Goal: Information Seeking & Learning: Learn about a topic

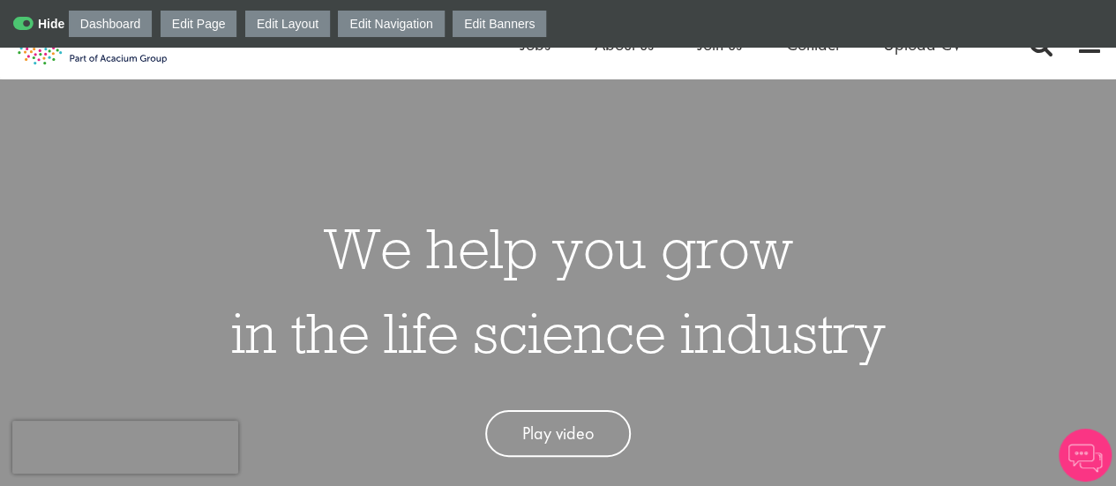
click at [890, 100] on div "We help you grow in the life science industry Play video" at bounding box center [558, 322] width 1142 height 486
click at [1090, 50] on span at bounding box center [1089, 44] width 26 height 26
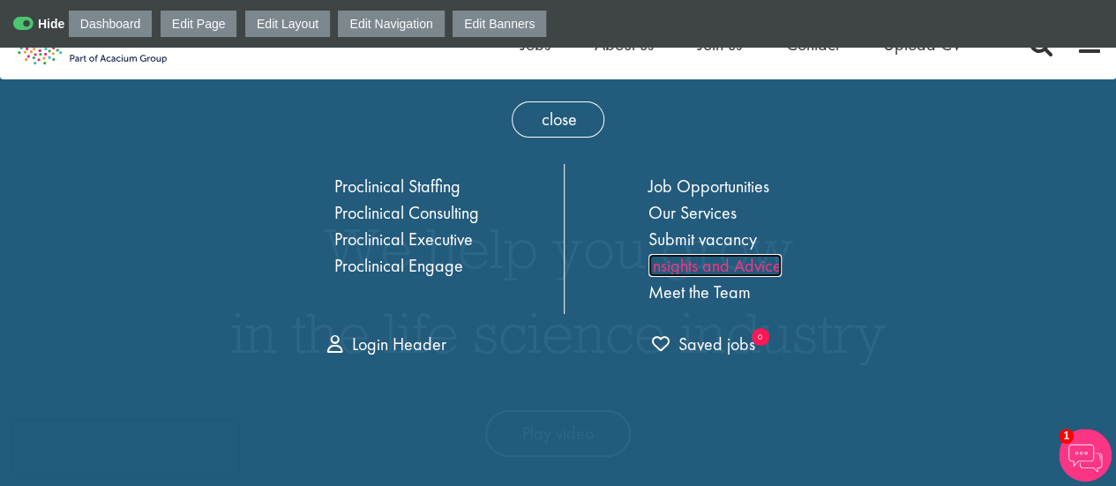
click at [683, 258] on link "Insights and Advice" at bounding box center [714, 265] width 133 height 23
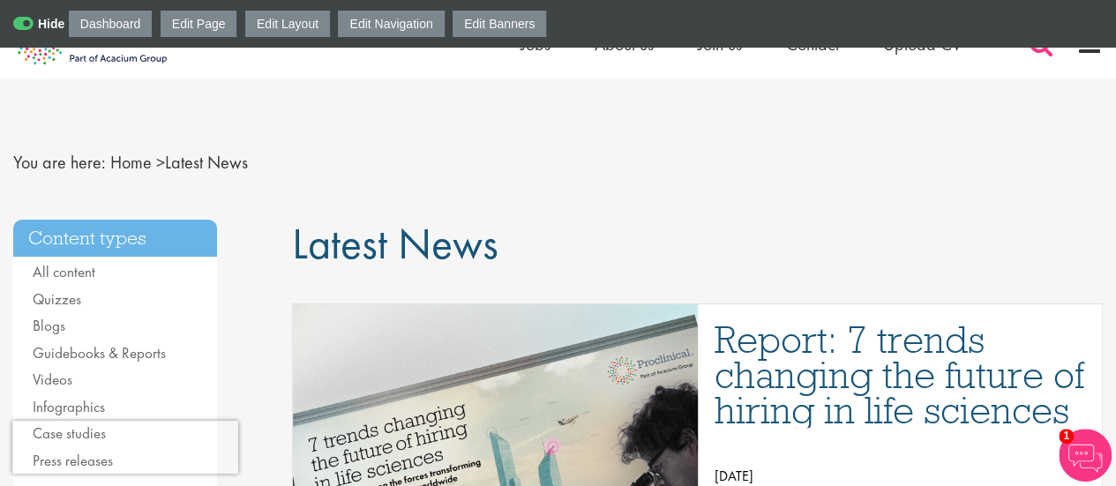
click at [1037, 49] on span at bounding box center [1041, 44] width 26 height 26
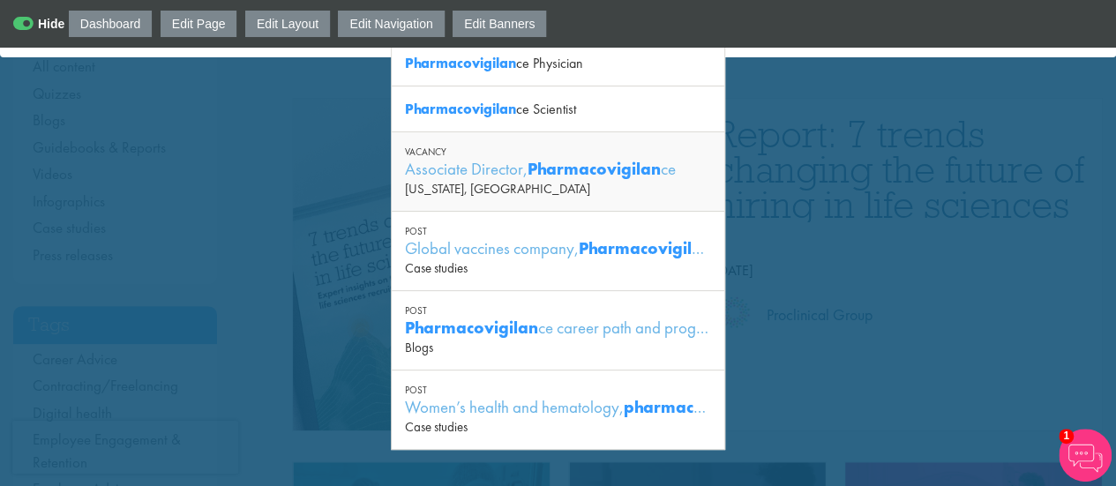
scroll to position [173, 0]
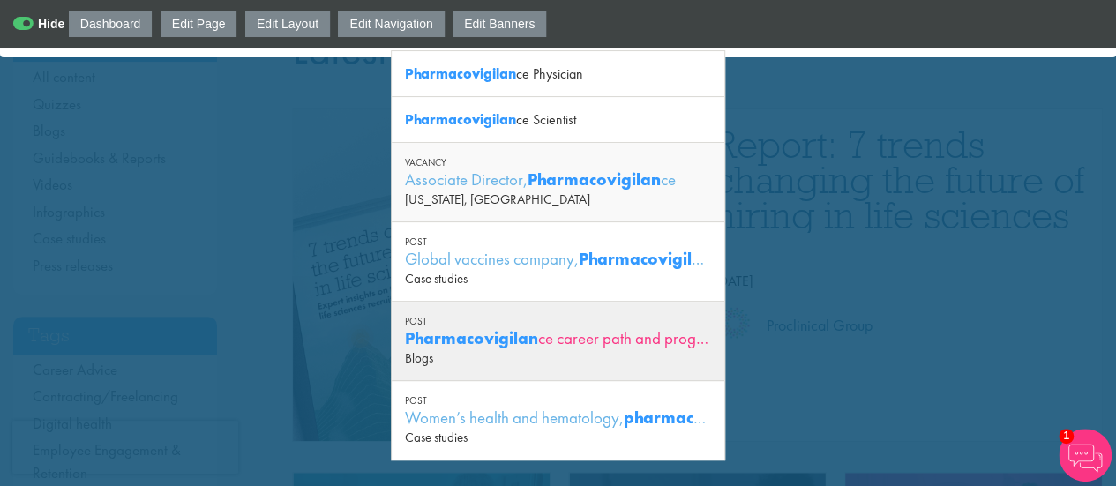
click at [555, 339] on div "Pharmacovigilan ce career path and progression opportunities" at bounding box center [558, 338] width 306 height 22
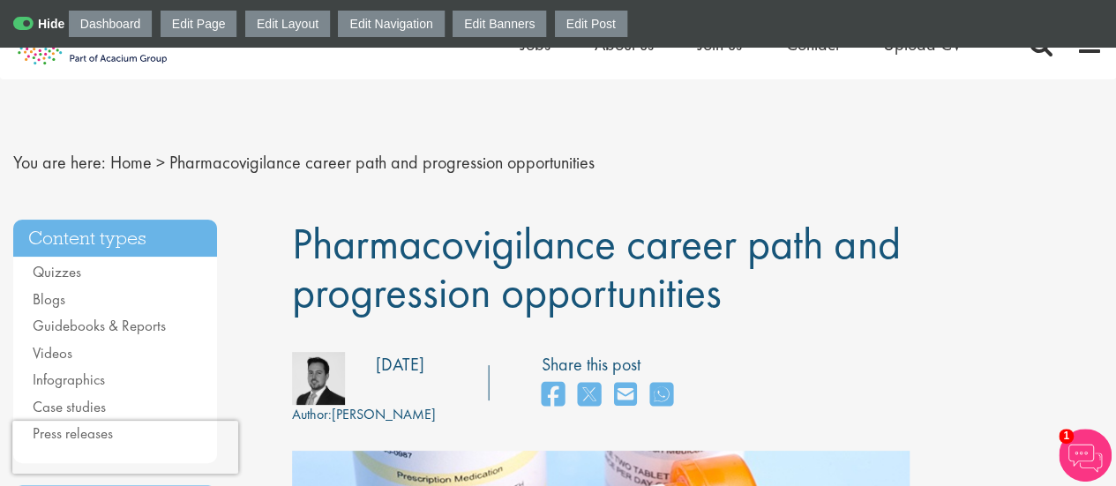
click at [584, 33] on link "Edit Post" at bounding box center [591, 24] width 72 height 26
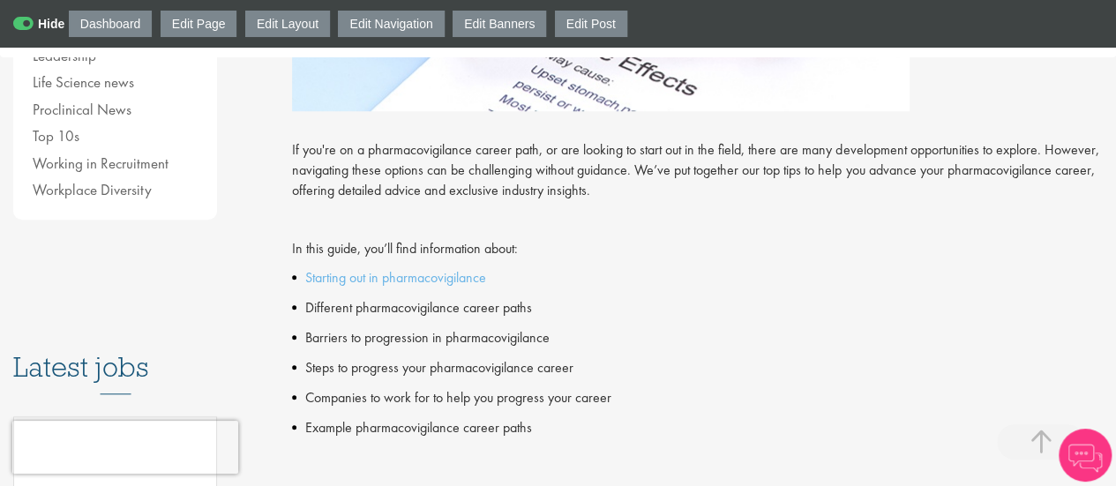
scroll to position [610, 0]
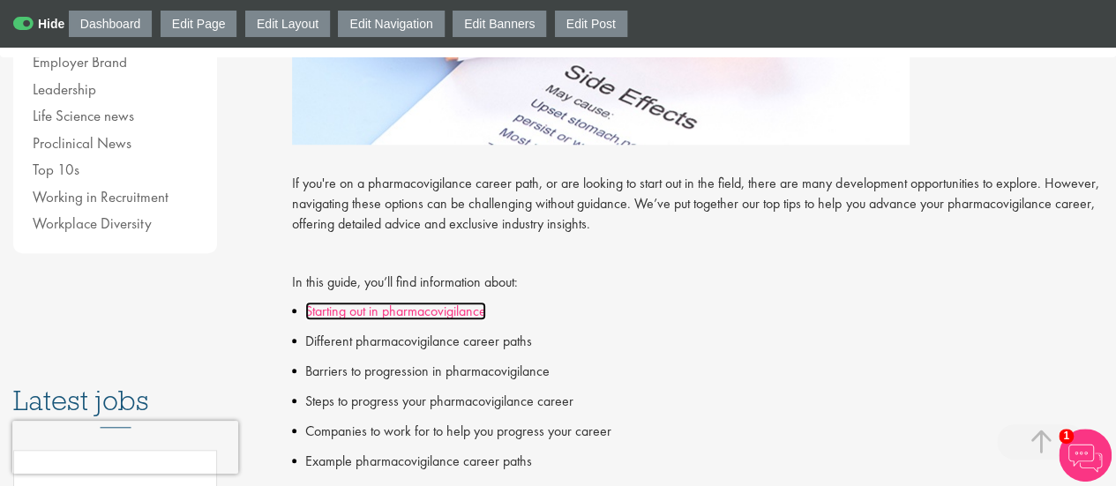
click at [378, 319] on link "Starting out in pharmacovigilance" at bounding box center [395, 311] width 181 height 19
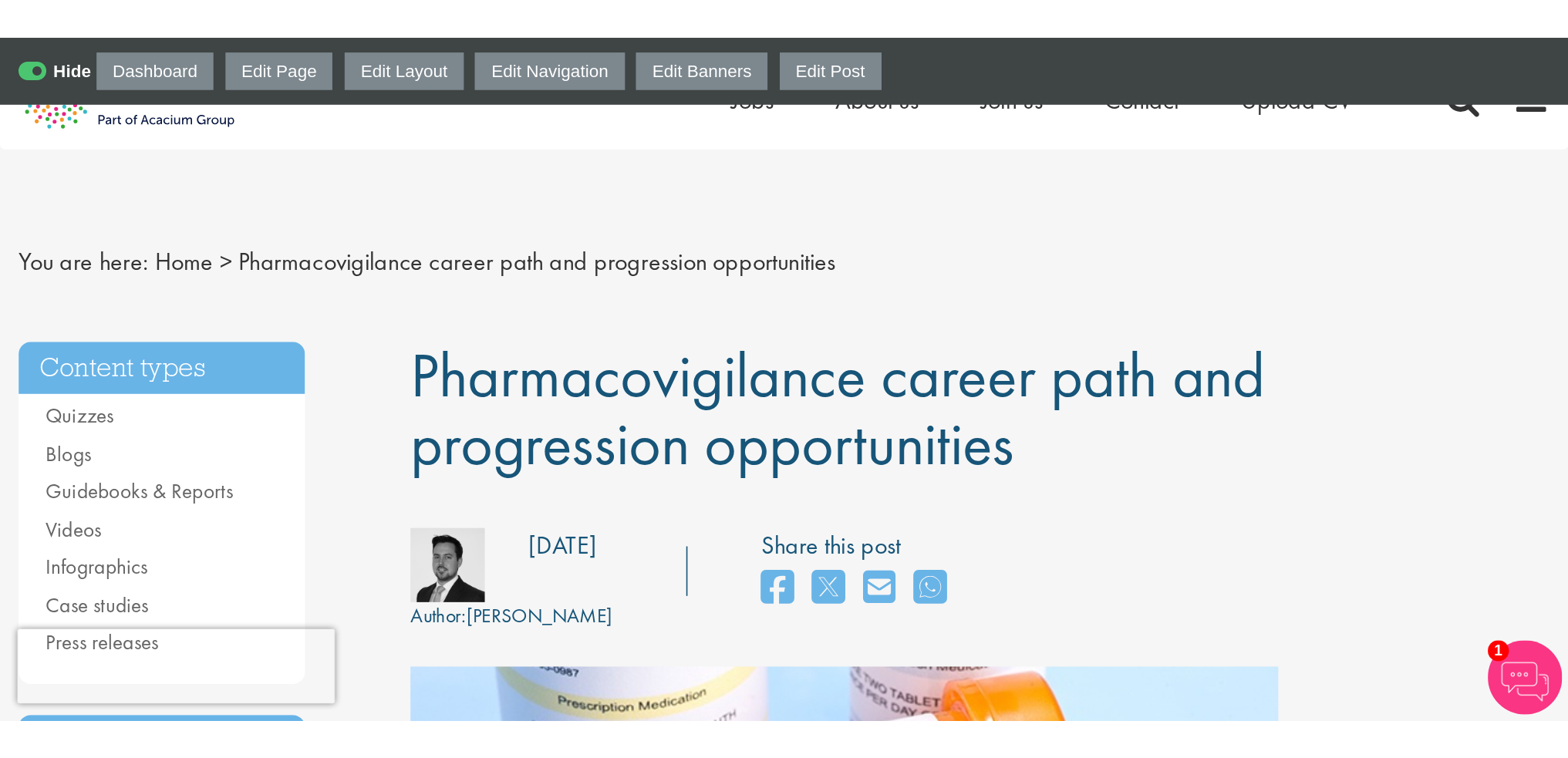
scroll to position [3, 0]
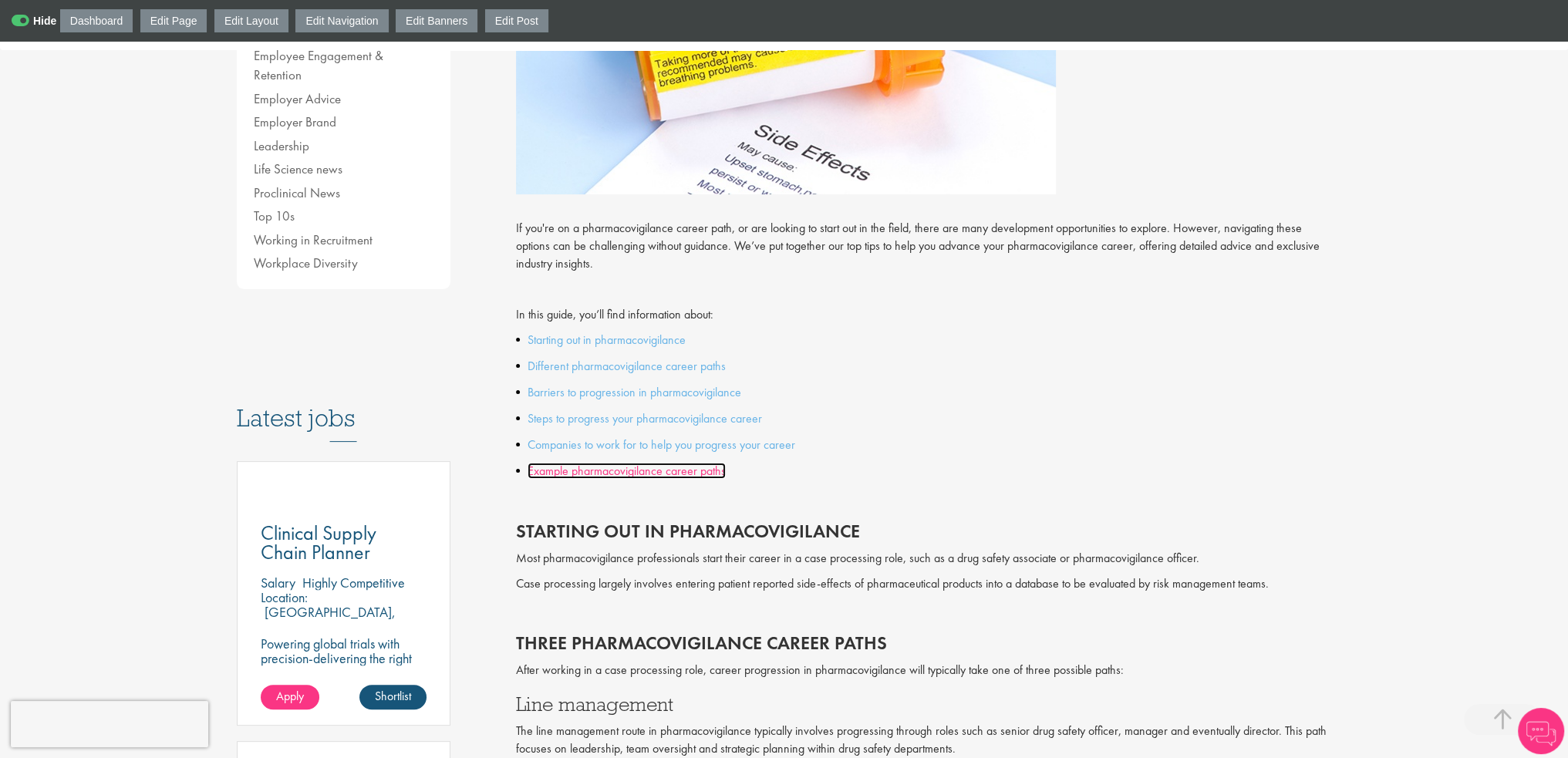
click at [606, 469] on link "Example pharmacovigilance career paths" at bounding box center [626, 470] width 198 height 17
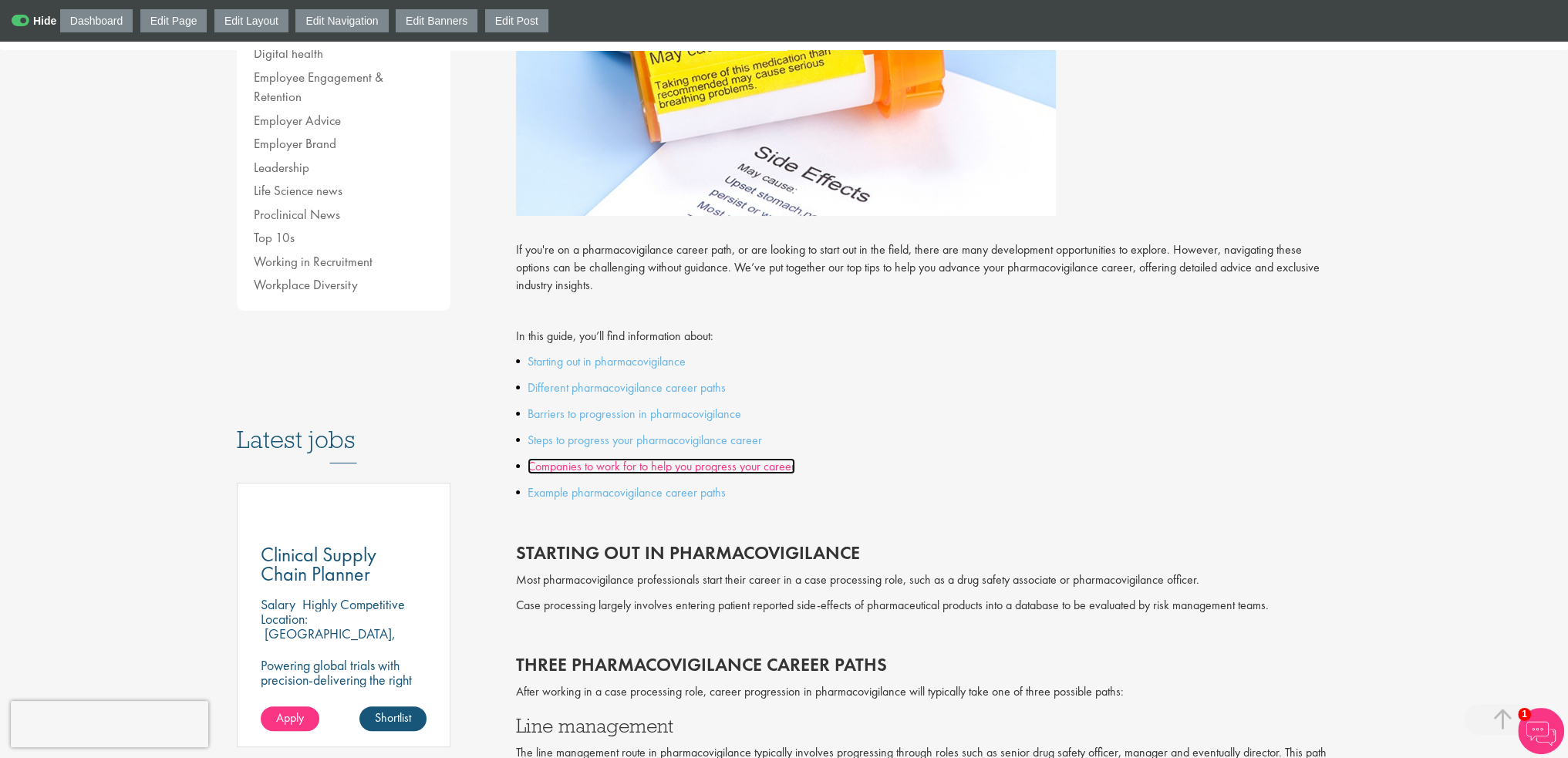
click at [620, 472] on link "Companies to work for to help you progress your career" at bounding box center [661, 466] width 267 height 17
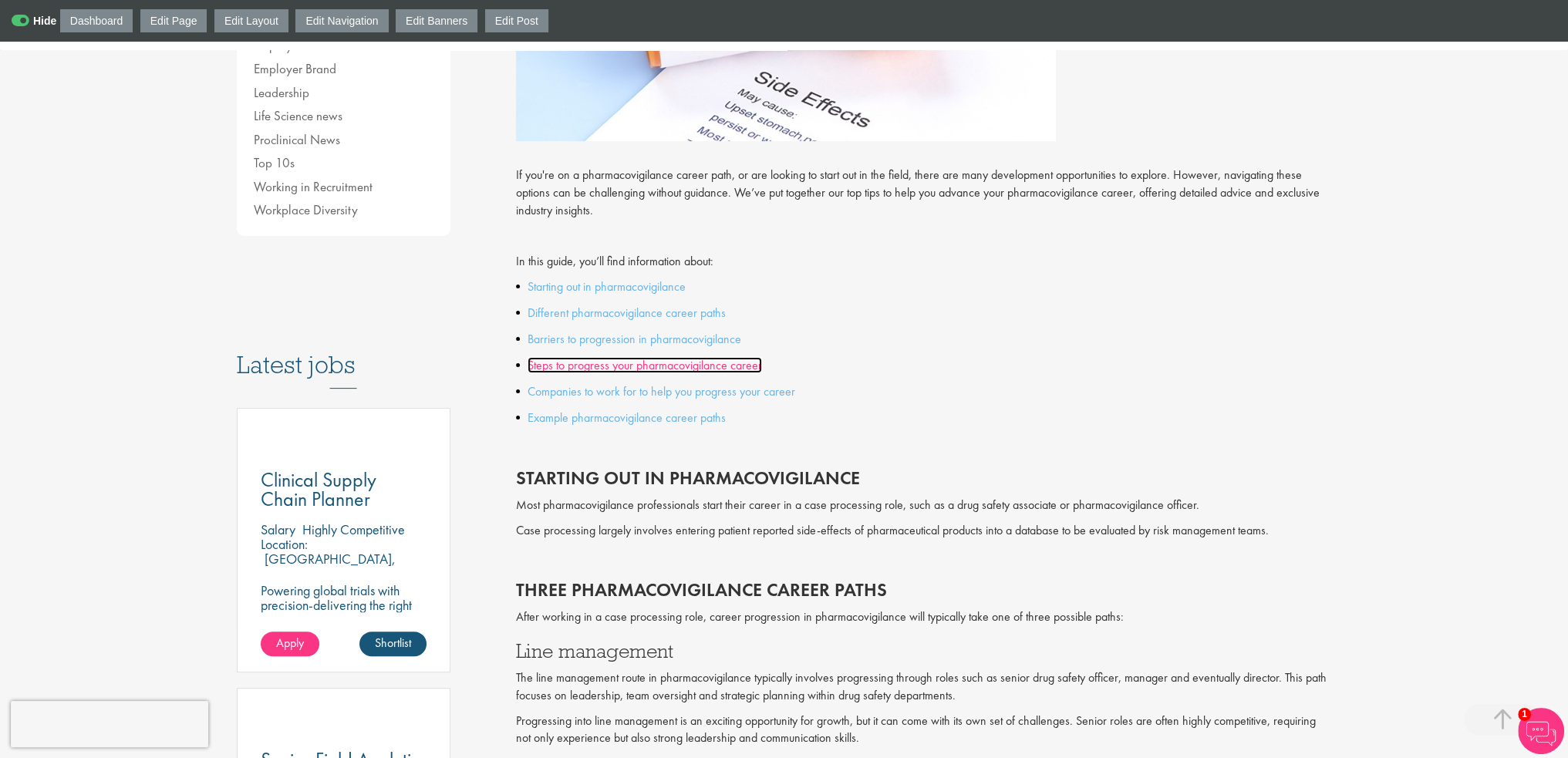
click at [611, 366] on link "Steps to progress your pharmacovigilance career" at bounding box center [644, 365] width 234 height 17
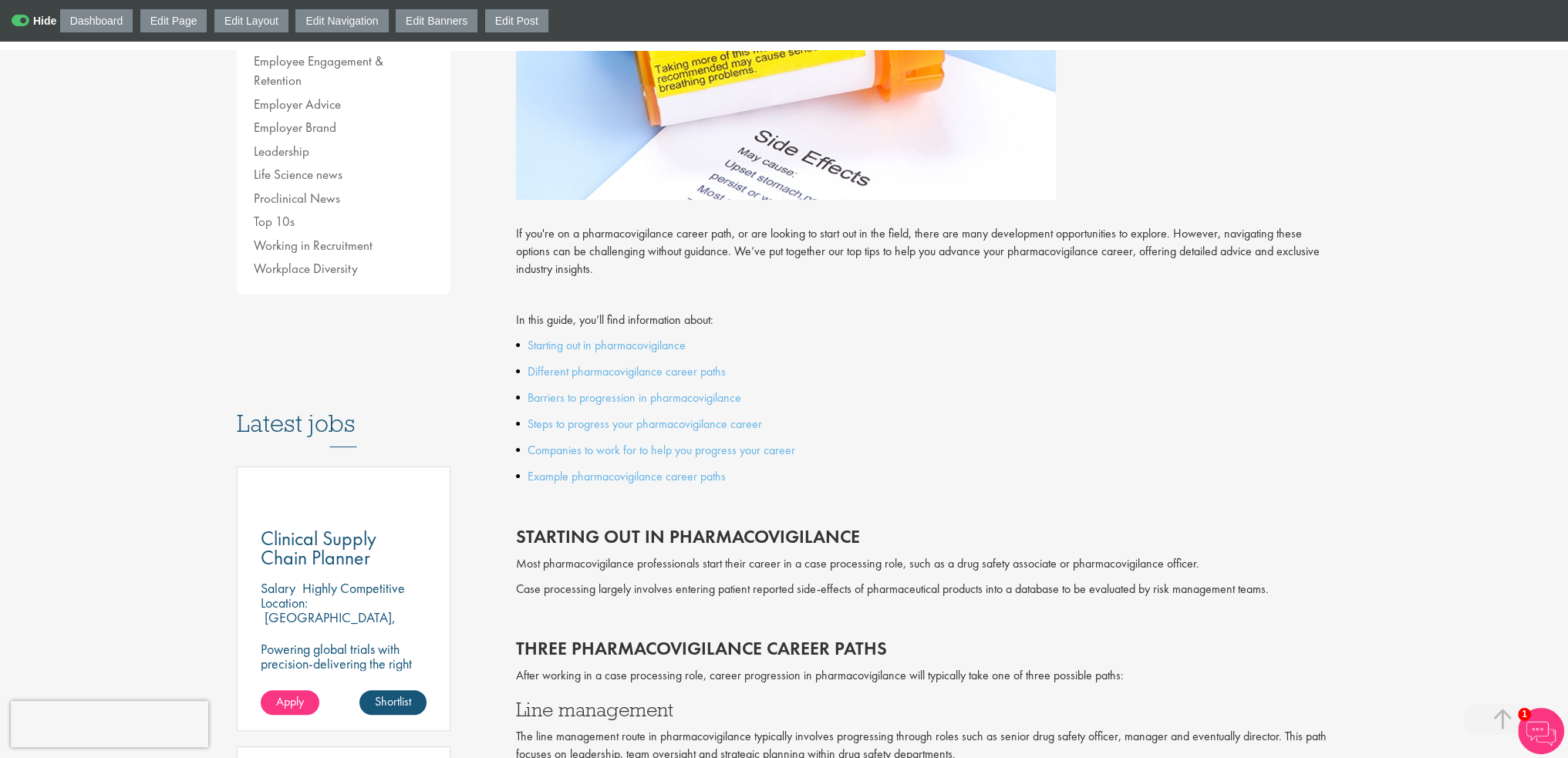
scroll to position [381, 0]
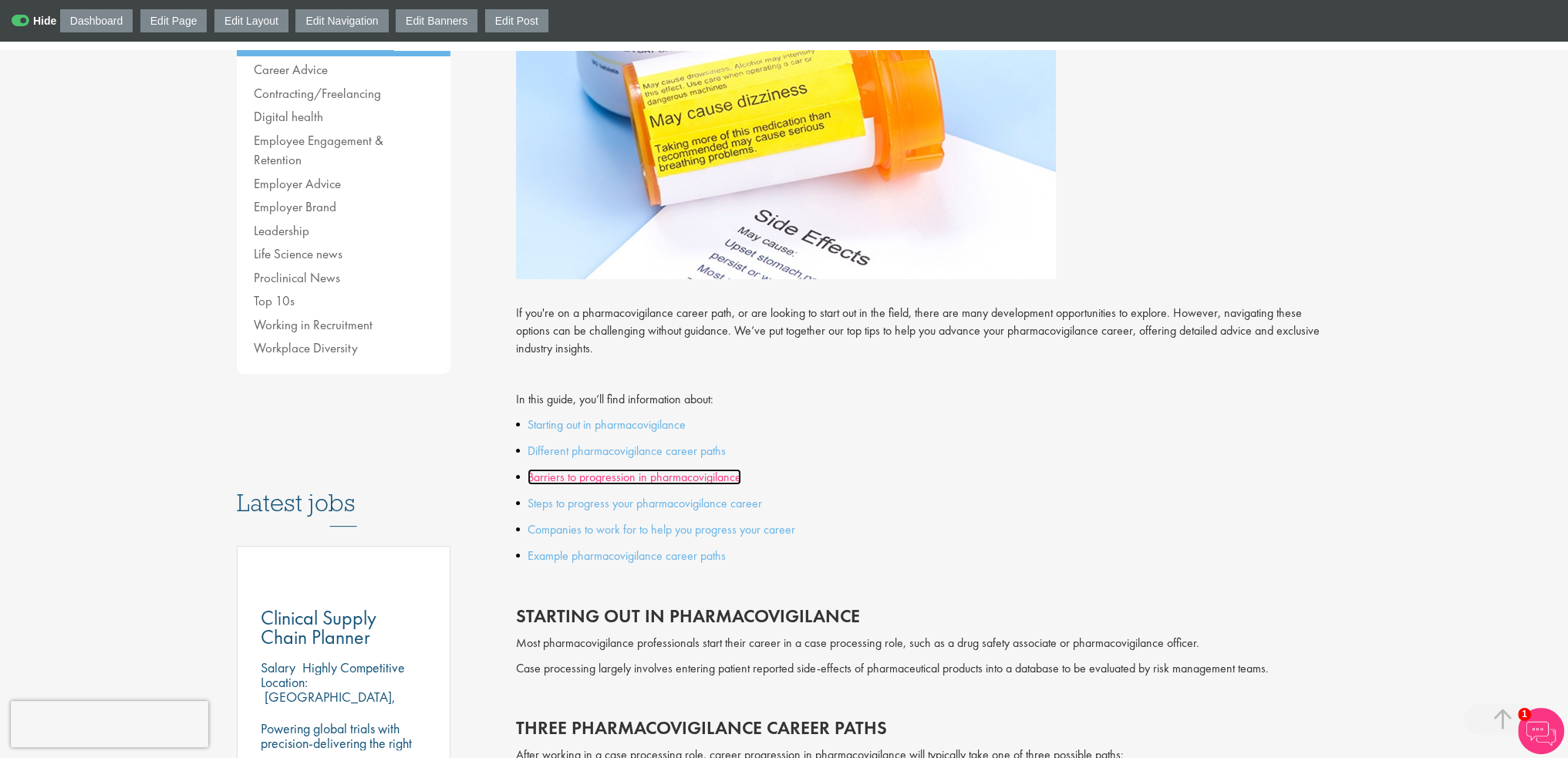
click at [617, 481] on link "Barriers to progression in pharmacovigilance" at bounding box center [634, 476] width 213 height 17
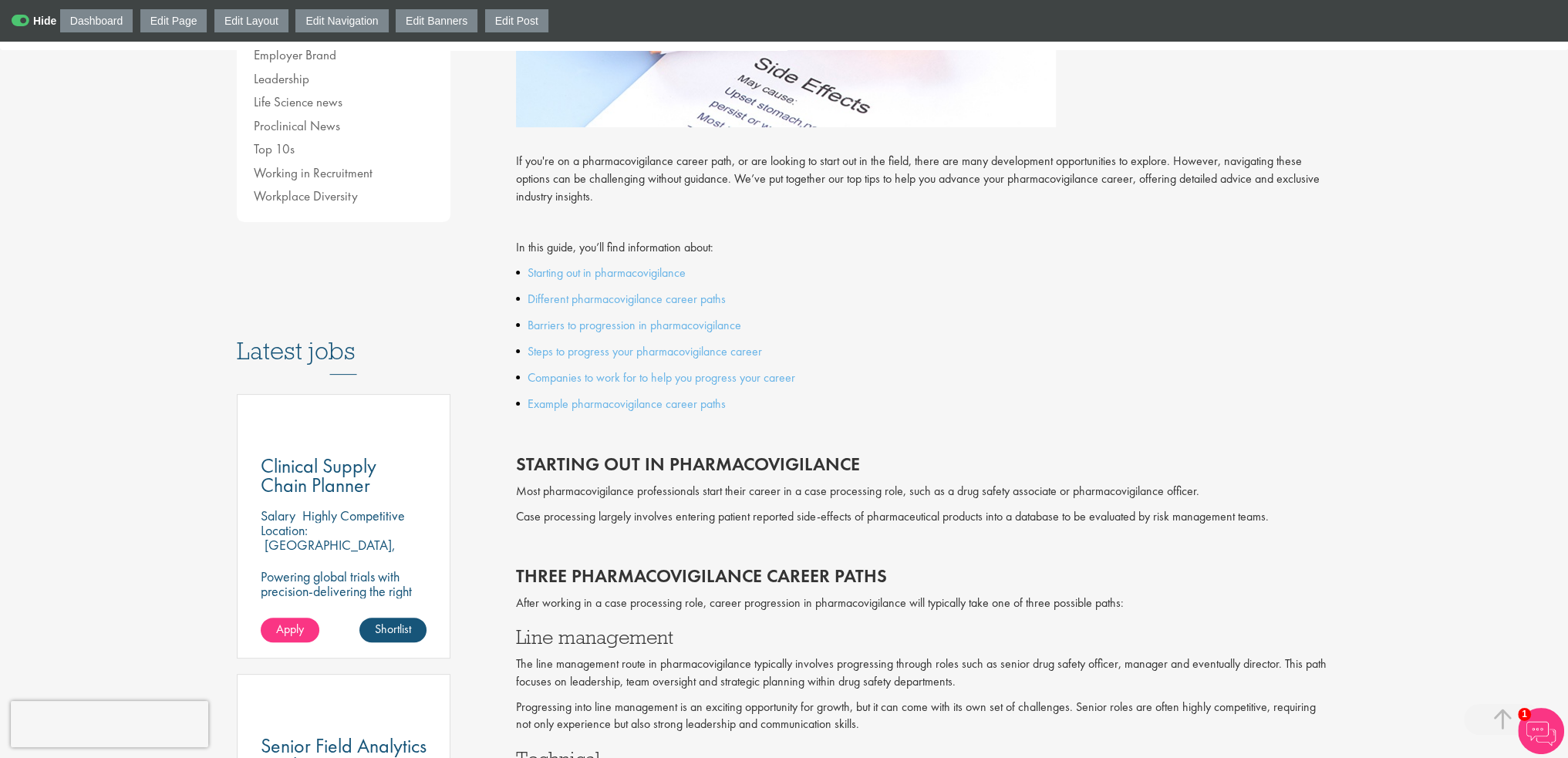
scroll to position [310, 0]
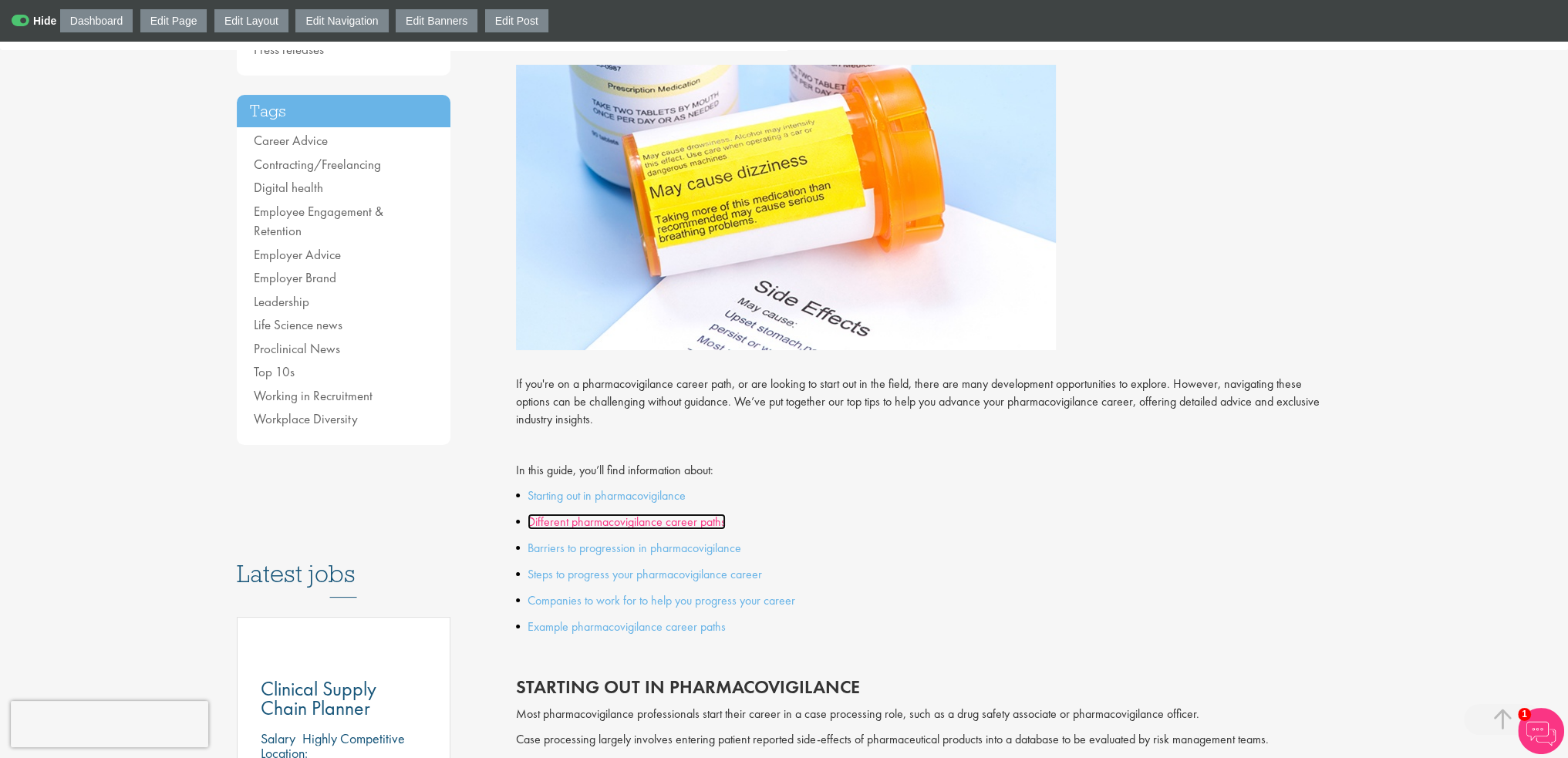
click at [604, 526] on link "Different pharmacovigilance career paths" at bounding box center [626, 522] width 198 height 17
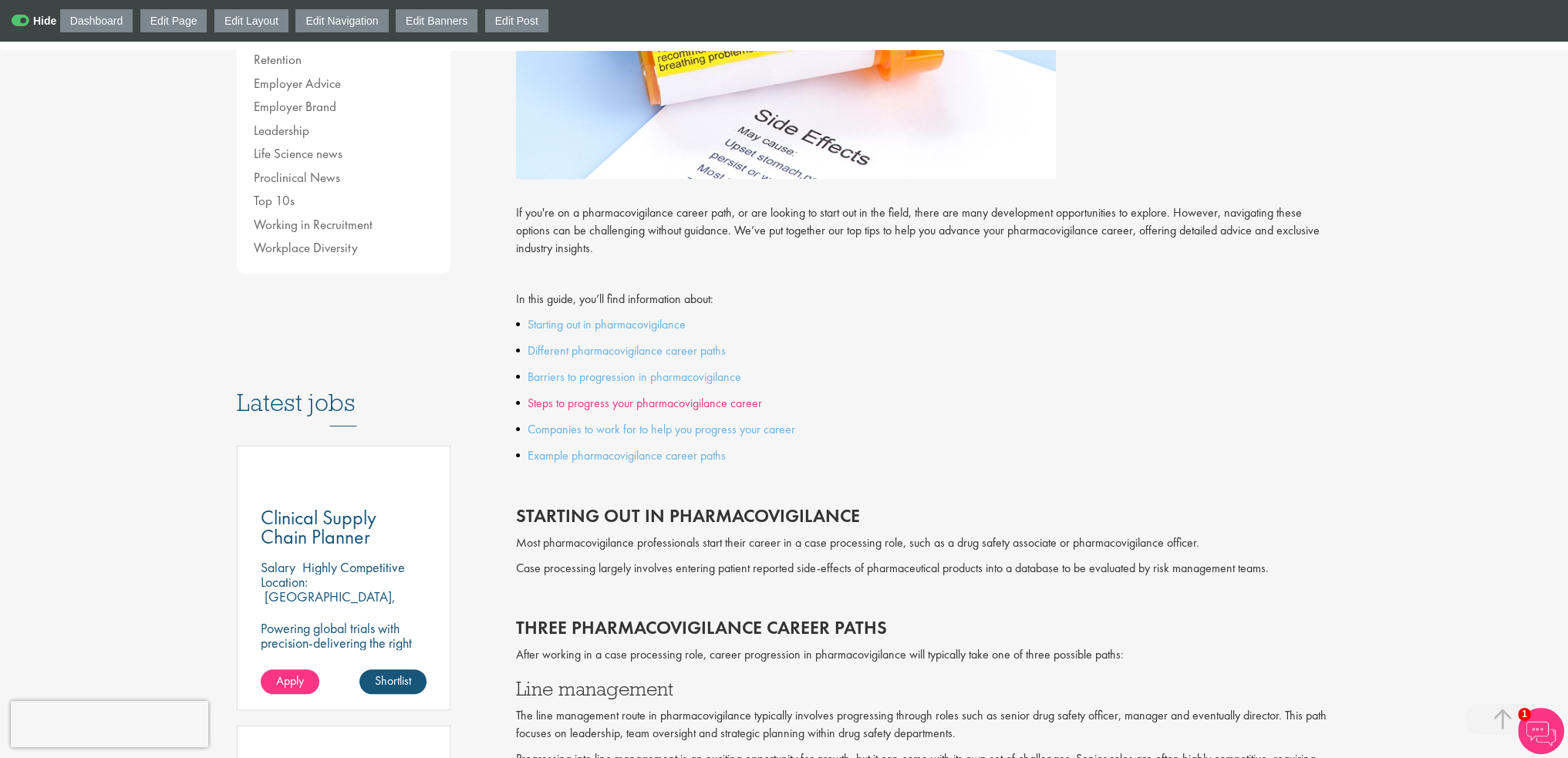
scroll to position [636, 0]
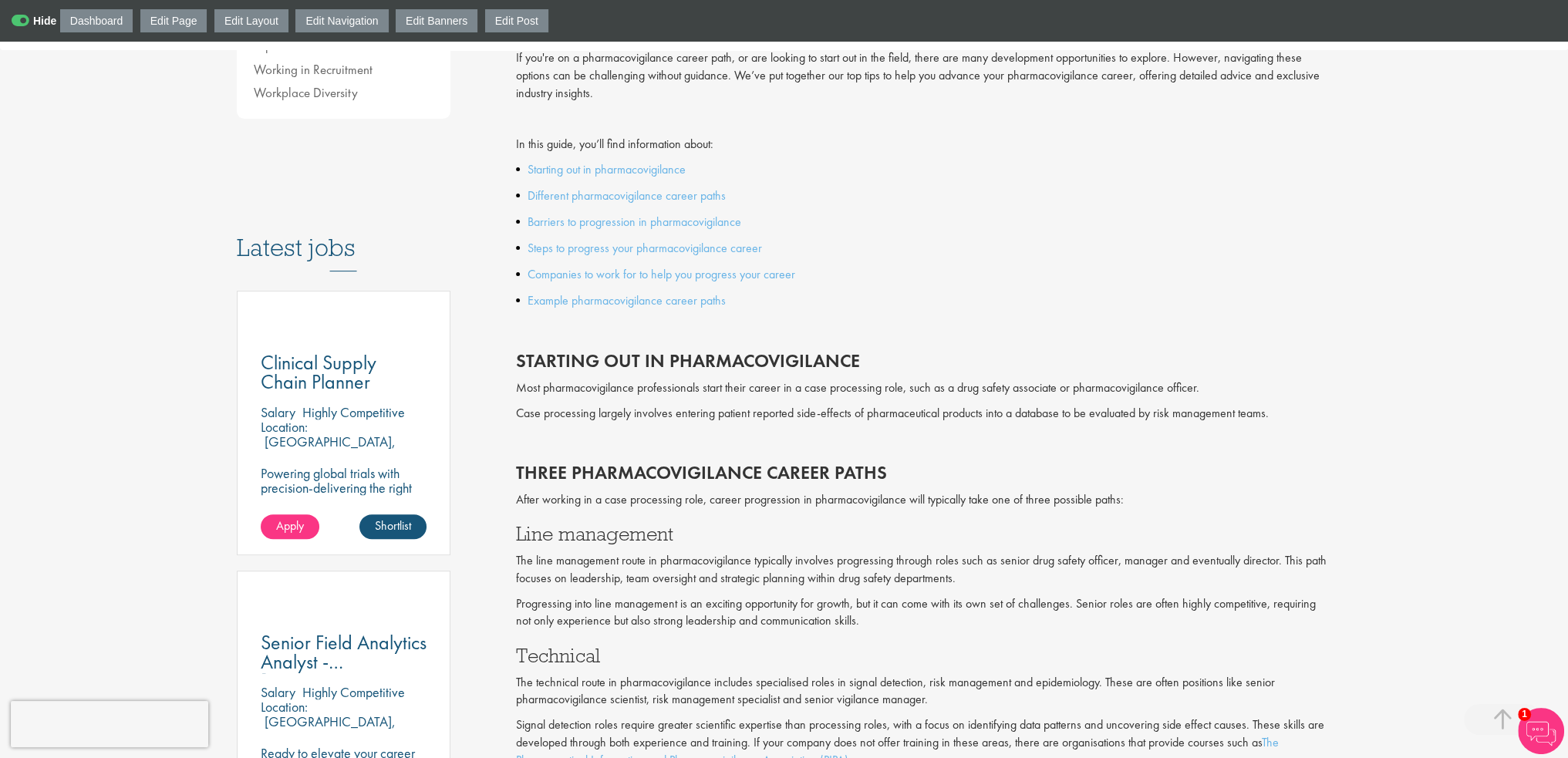
click at [875, 206] on div "In this guide, you’ll find information about: Starting out in pharmacovigilance…" at bounding box center [923, 223] width 815 height 175
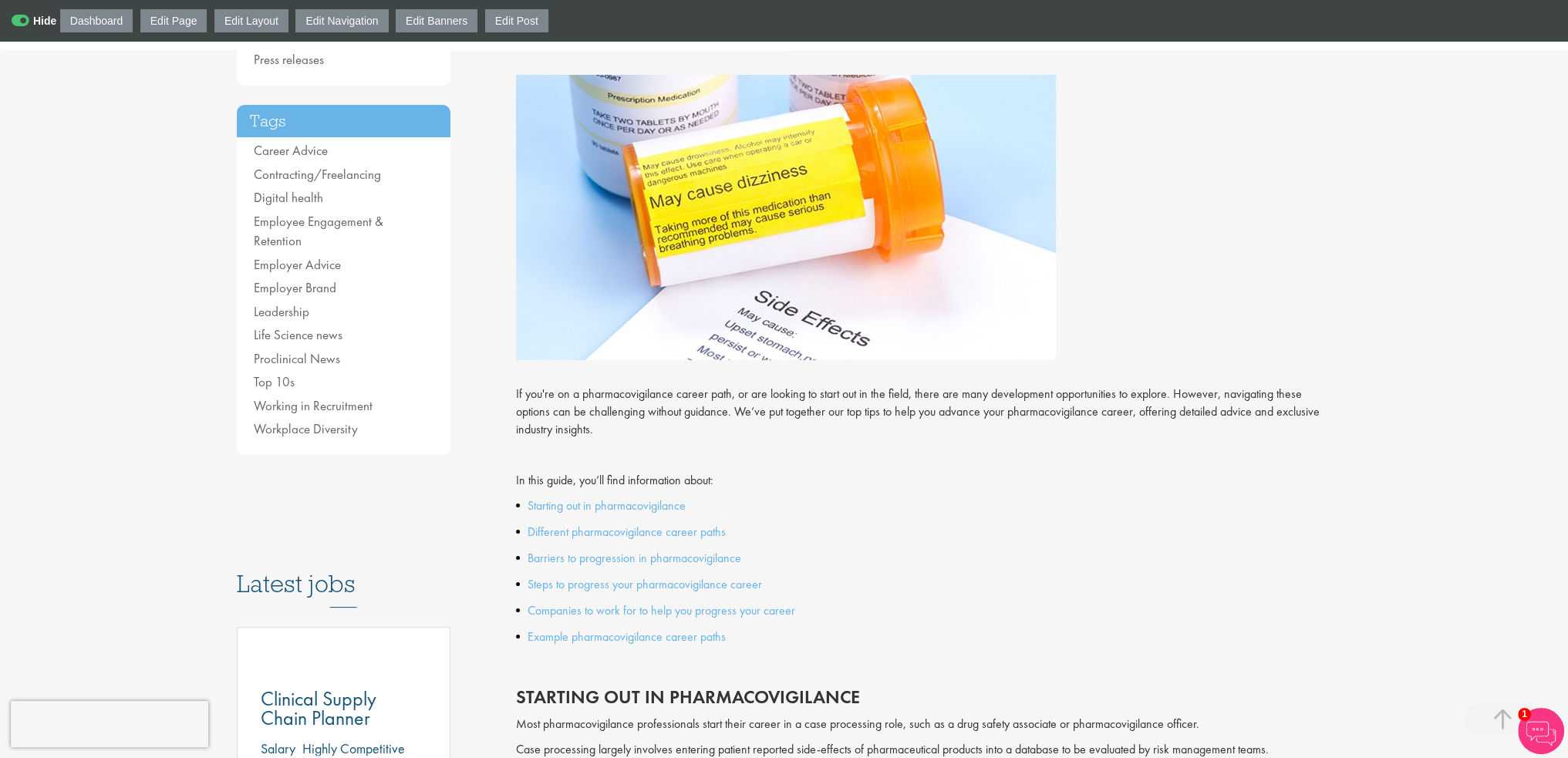
scroll to position [96, 0]
